Goal: Task Accomplishment & Management: Use online tool/utility

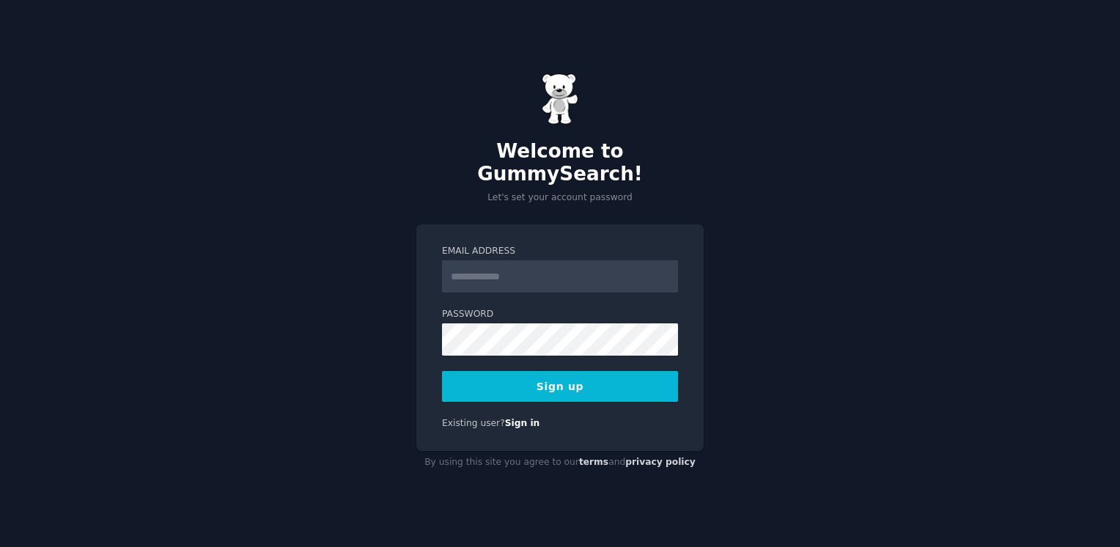
click at [599, 268] on input "Email Address" at bounding box center [560, 276] width 236 height 32
click at [561, 262] on input "Email Address" at bounding box center [560, 276] width 236 height 32
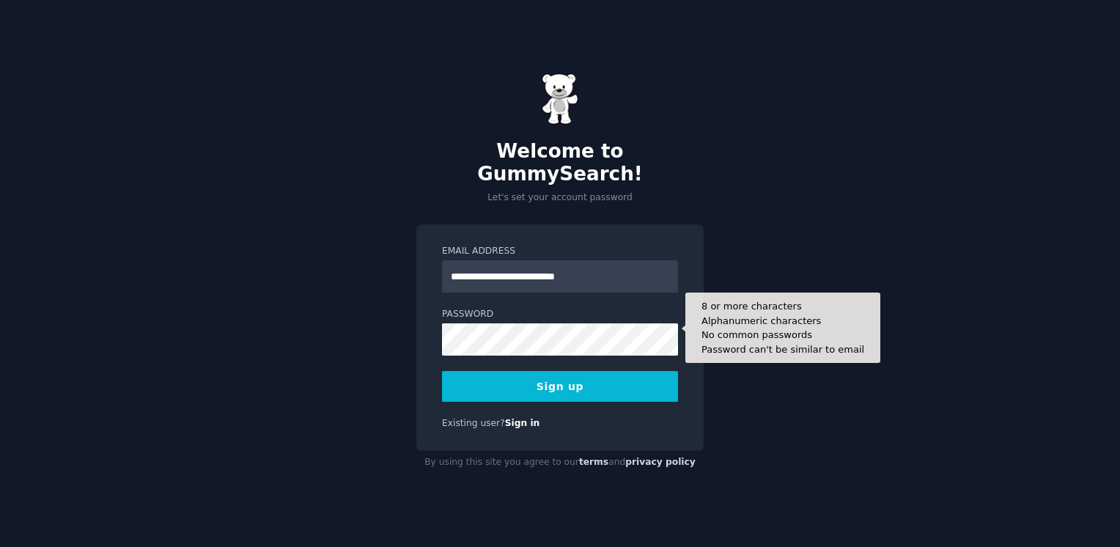
type input "**********"
click at [271, 350] on div "**********" at bounding box center [560, 273] width 1120 height 547
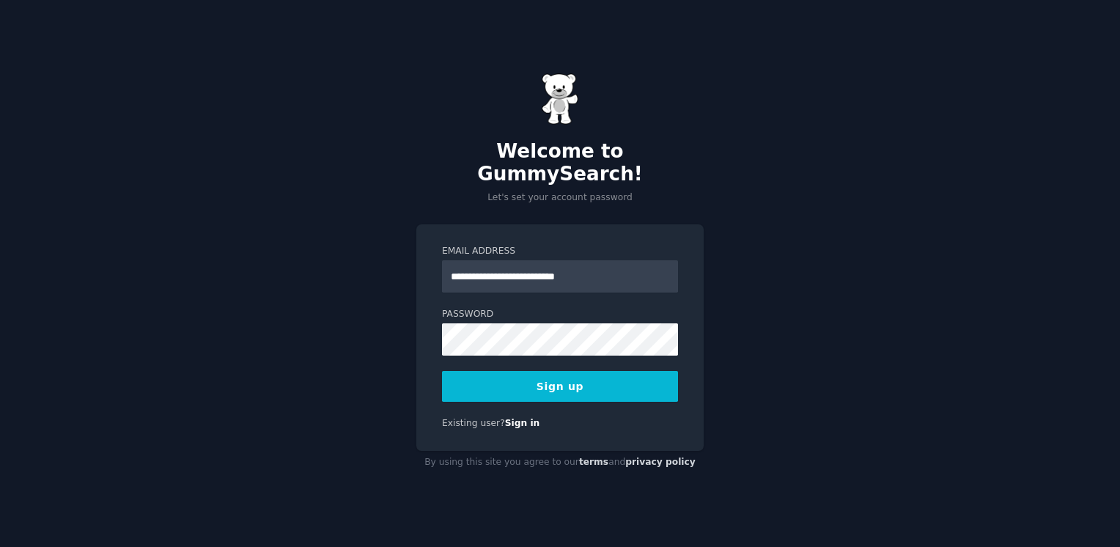
click at [605, 382] on button "Sign up" at bounding box center [560, 386] width 236 height 31
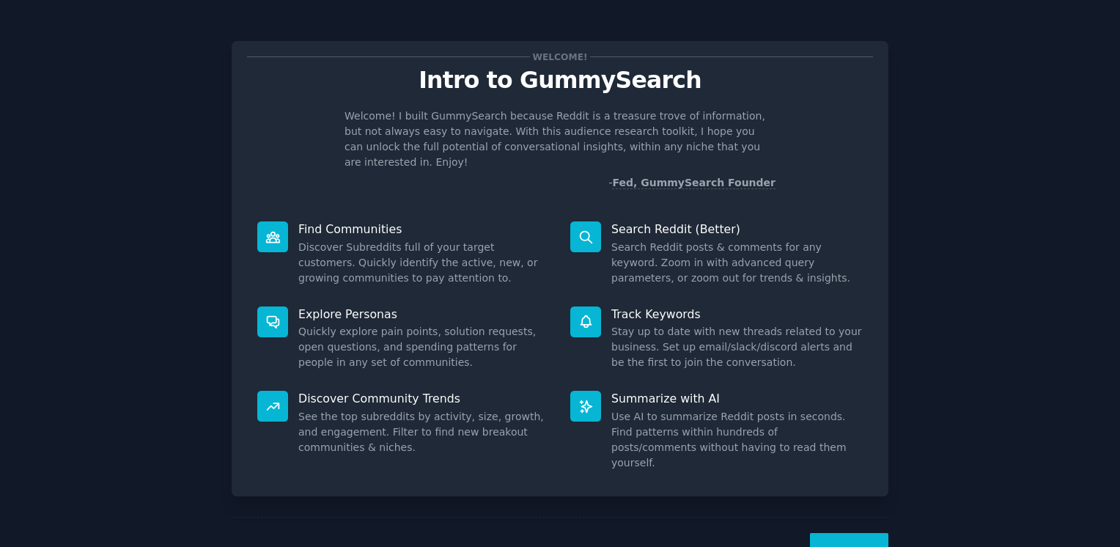
click at [835, 533] on button "Next" at bounding box center [849, 551] width 78 height 36
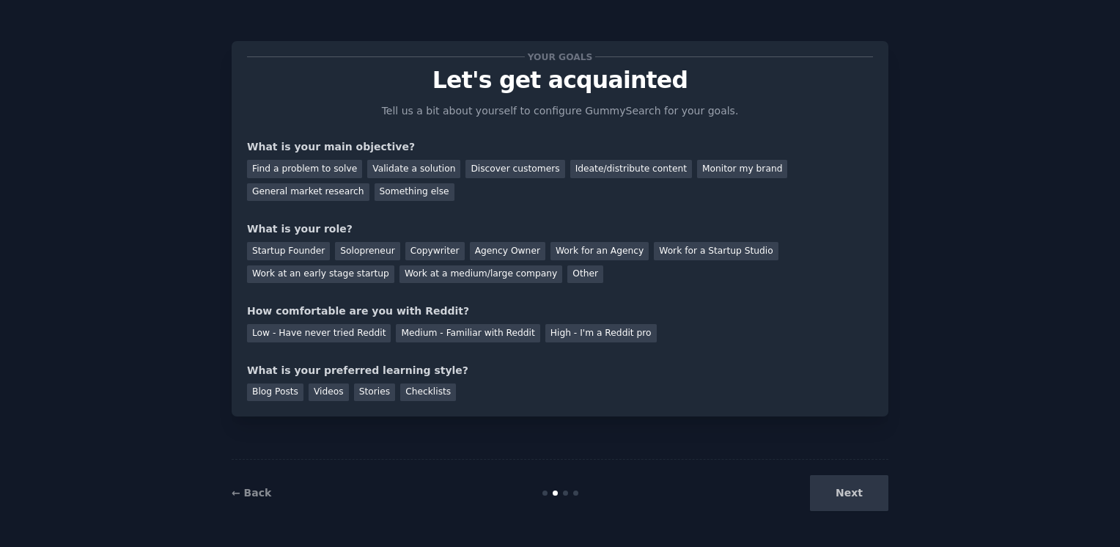
click at [863, 497] on div "Next" at bounding box center [778, 493] width 219 height 36
drag, startPoint x: 932, startPoint y: 0, endPoint x: 665, endPoint y: 127, distance: 295.4
click at [665, 127] on div "Your goals Let's get acquainted Tell us a bit about yourself to configure Gummy…" at bounding box center [560, 228] width 626 height 344
click at [510, 166] on div "Discover customers" at bounding box center [514, 169] width 99 height 18
click at [591, 252] on div "Work for an Agency" at bounding box center [599, 251] width 98 height 18
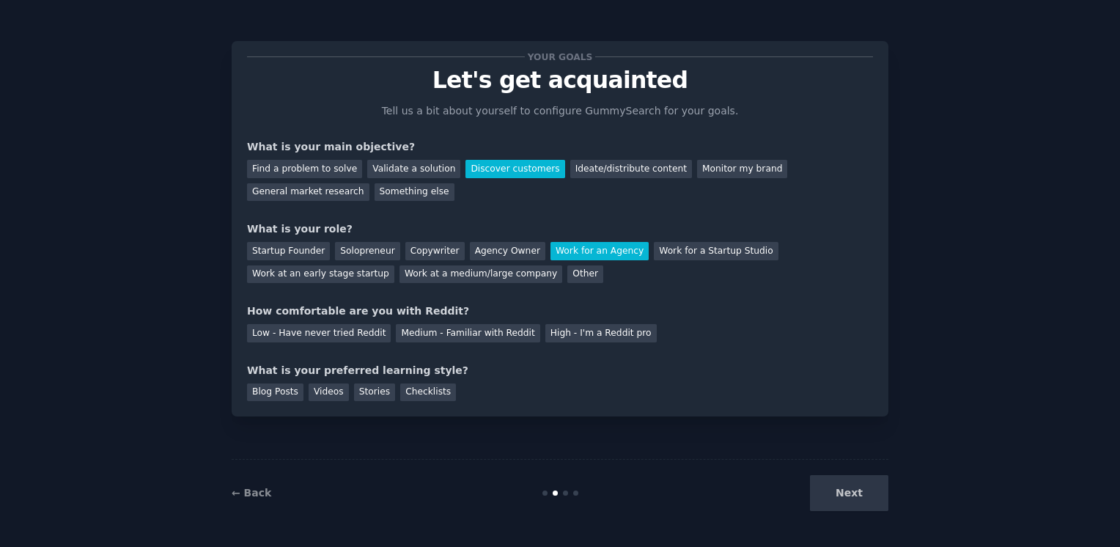
click at [669, 237] on div "Startup Founder Solopreneur Copywriter Agency Owner Work for an Agency Work for…" at bounding box center [560, 260] width 626 height 46
click at [668, 246] on div "Work for a Startup Studio" at bounding box center [716, 251] width 124 height 18
click at [604, 248] on div "Work for an Agency" at bounding box center [599, 251] width 98 height 18
click at [369, 327] on div "Low - Have never tried Reddit" at bounding box center [319, 333] width 144 height 18
click at [276, 394] on div "Blog Posts" at bounding box center [275, 392] width 56 height 18
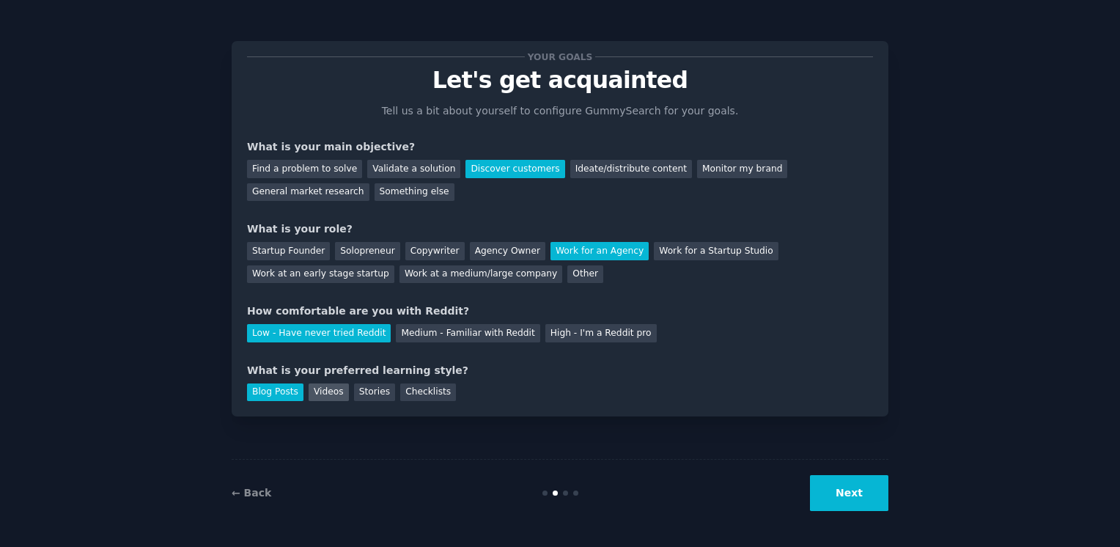
click at [311, 388] on div "Videos" at bounding box center [329, 392] width 40 height 18
click at [295, 391] on div "Blog Posts" at bounding box center [275, 392] width 56 height 18
click at [841, 492] on button "Next" at bounding box center [849, 493] width 78 height 36
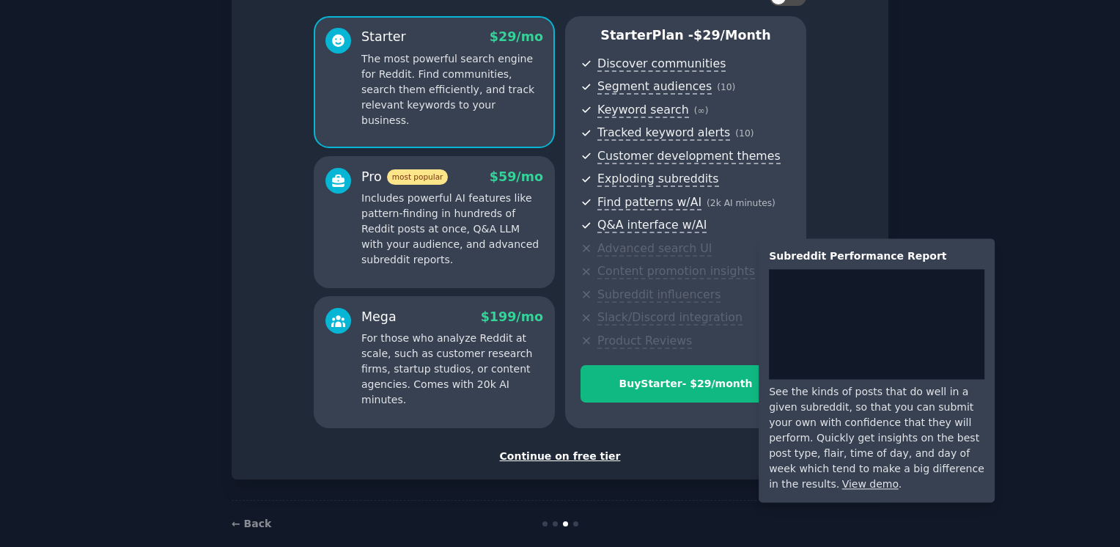
scroll to position [135, 0]
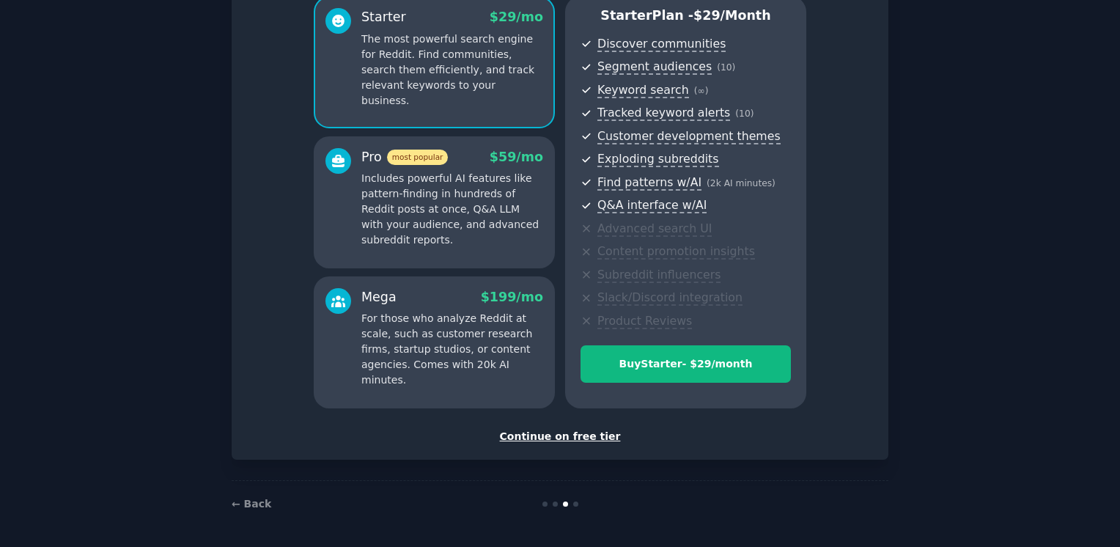
click at [588, 442] on div "Continue on free tier" at bounding box center [560, 436] width 626 height 15
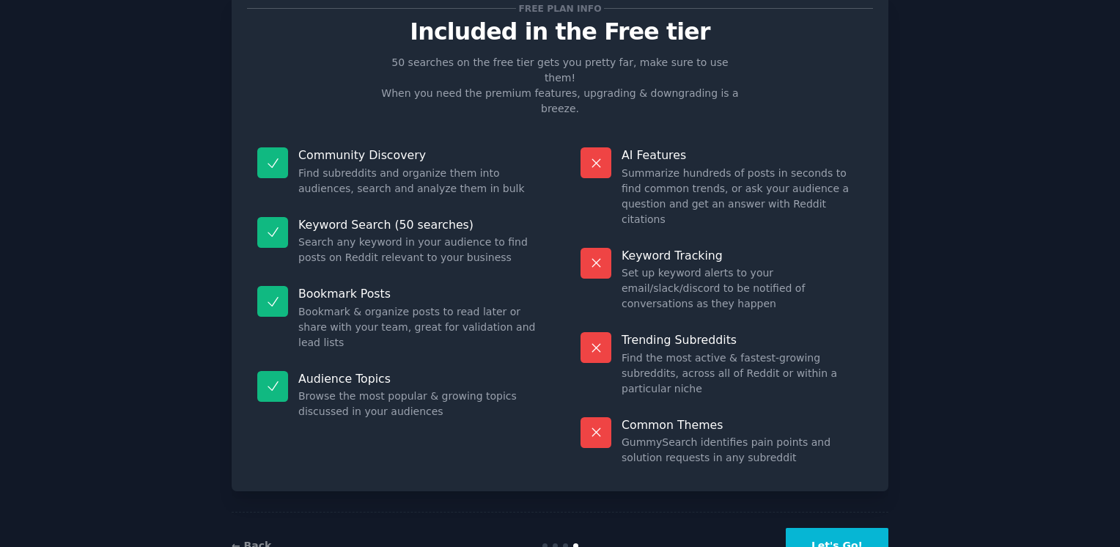
scroll to position [70, 0]
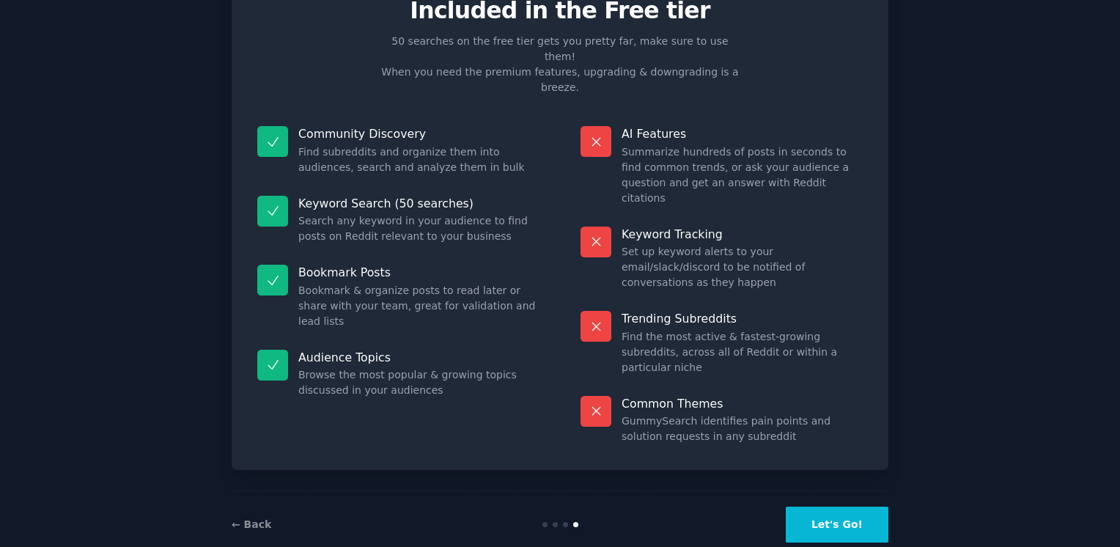
click at [860, 506] on button "Let's Go!" at bounding box center [837, 524] width 103 height 36
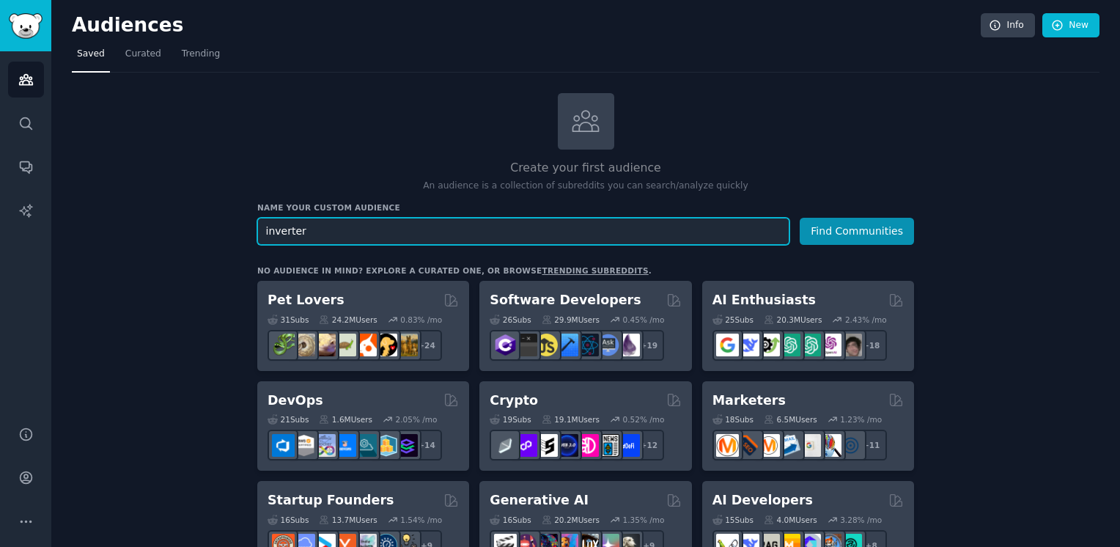
type input "inverter"
click at [800, 218] on button "Find Communities" at bounding box center [857, 231] width 114 height 27
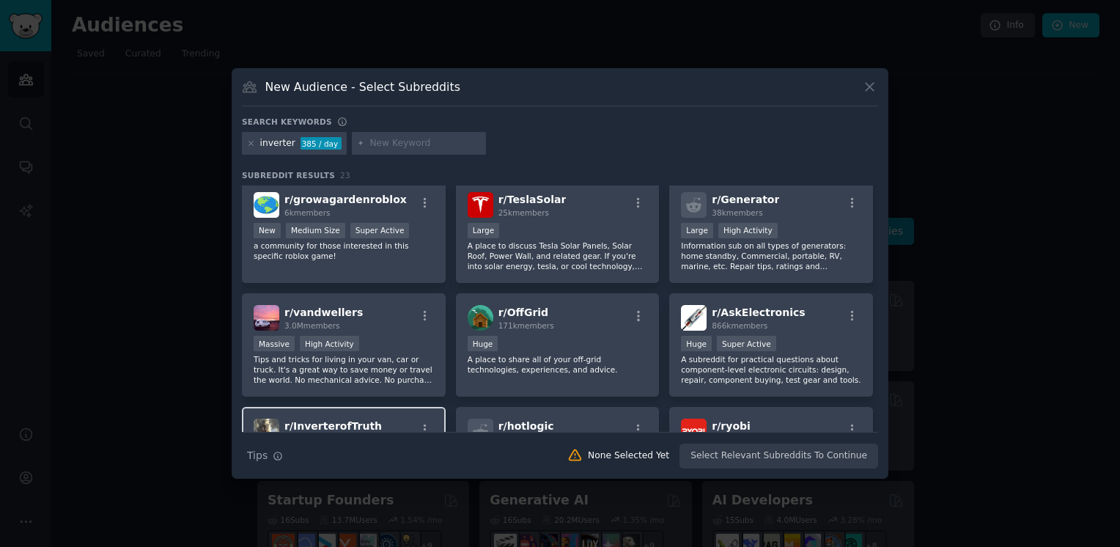
scroll to position [154, 0]
